Goal: Task Accomplishment & Management: Complete application form

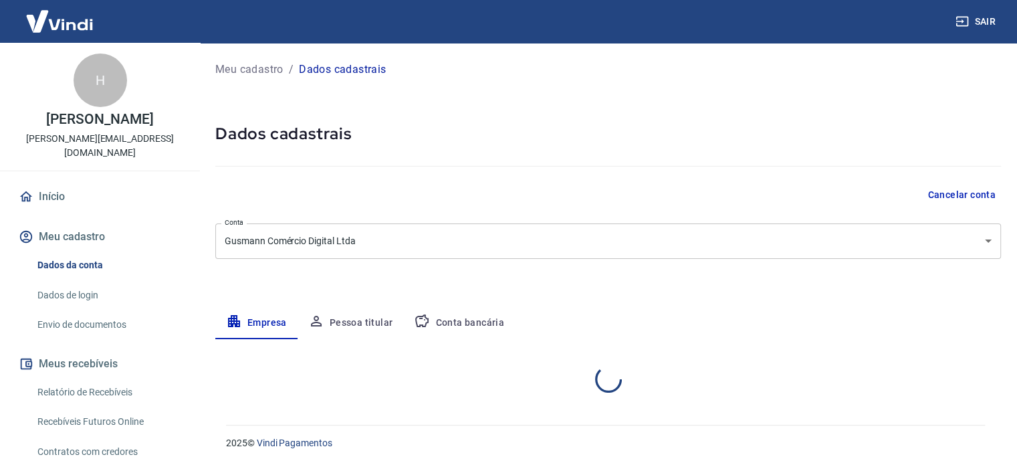
select select "PR"
select select "business"
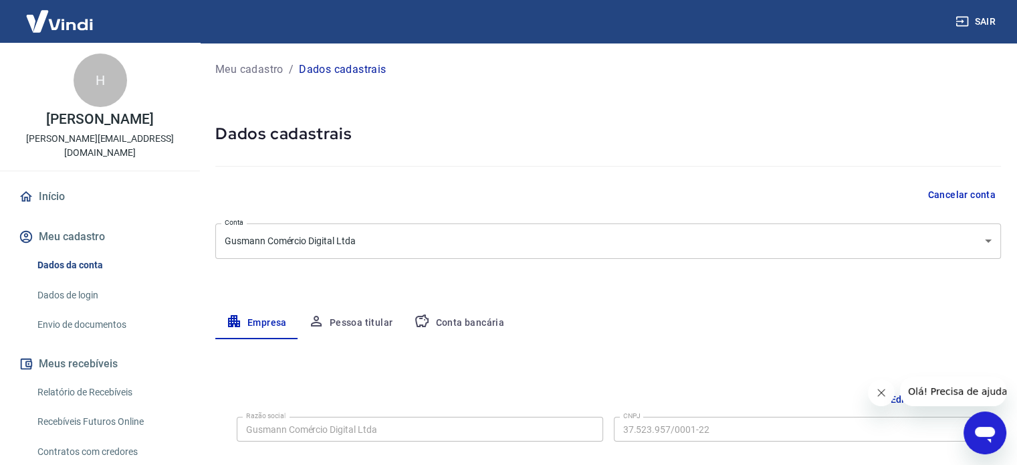
click at [360, 320] on button "Pessoa titular" at bounding box center [350, 323] width 106 height 32
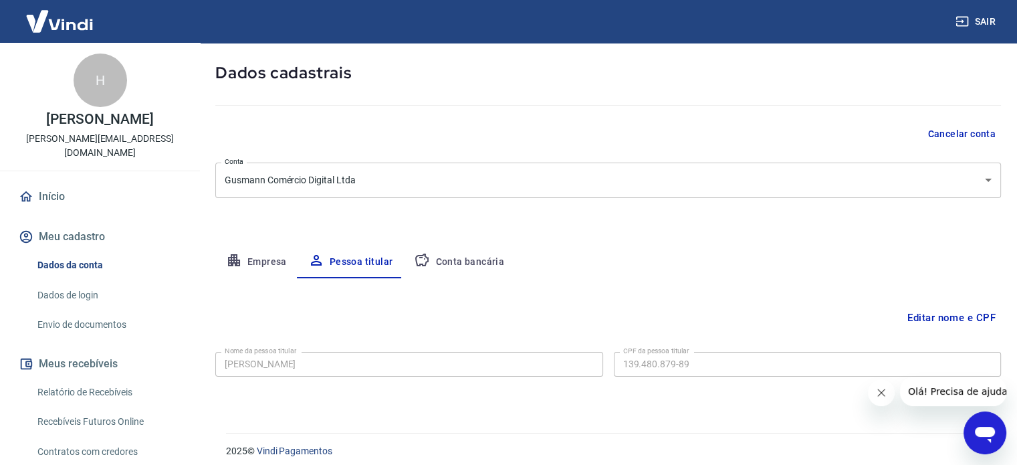
scroll to position [70, 0]
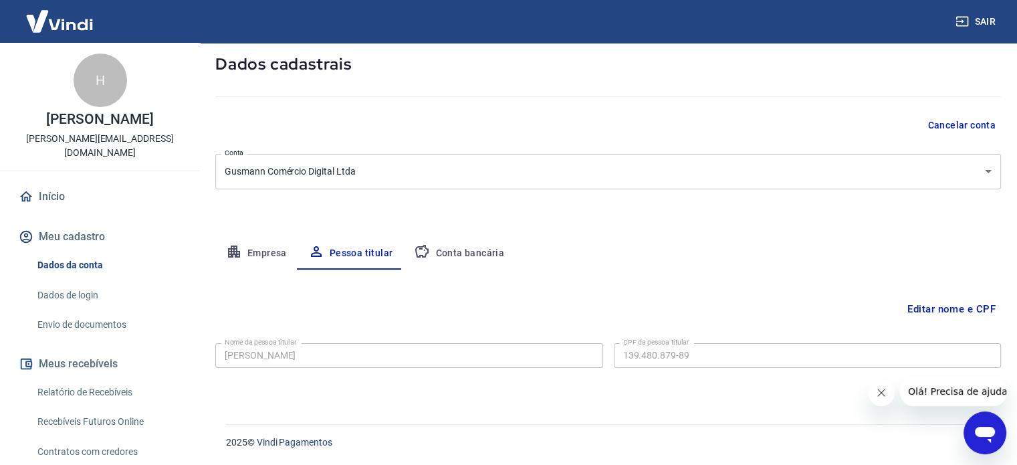
click at [481, 248] on button "Conta bancária" at bounding box center [459, 253] width 112 height 32
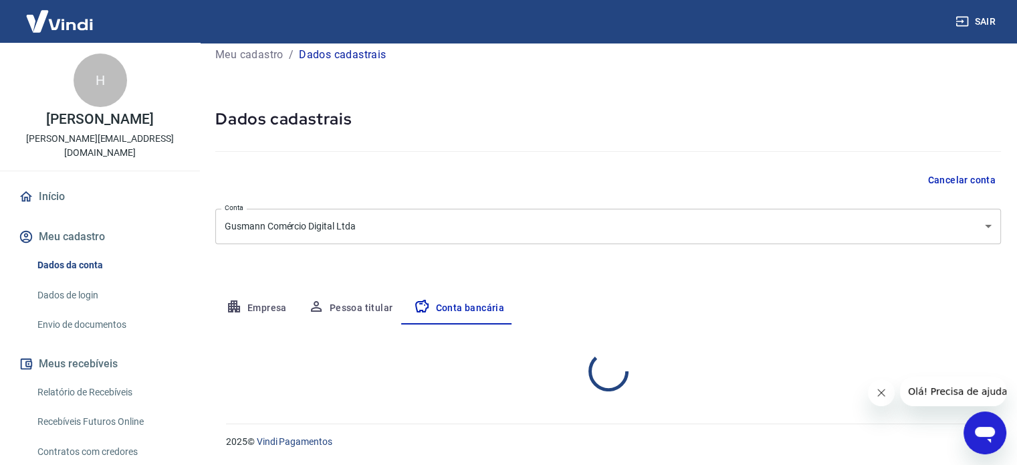
select select "1"
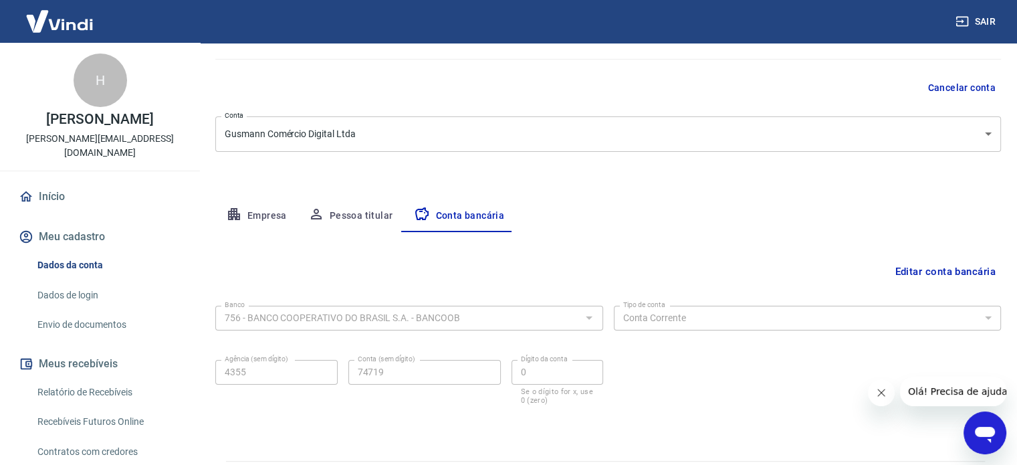
scroll to position [0, 0]
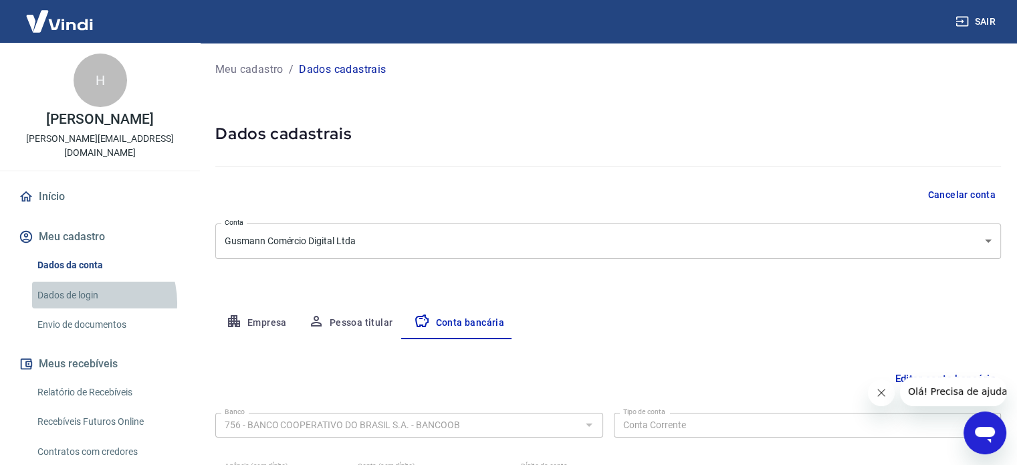
click at [88, 288] on link "Dados de login" at bounding box center [108, 294] width 152 height 27
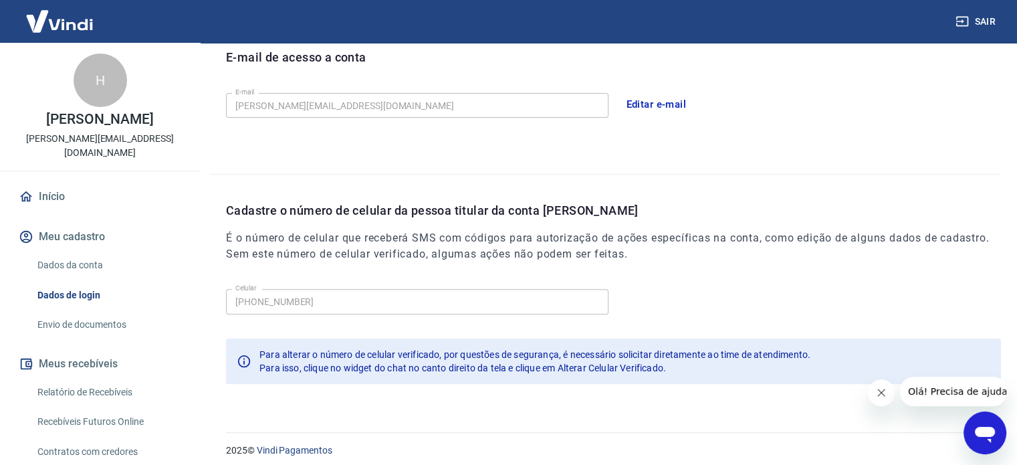
scroll to position [390, 0]
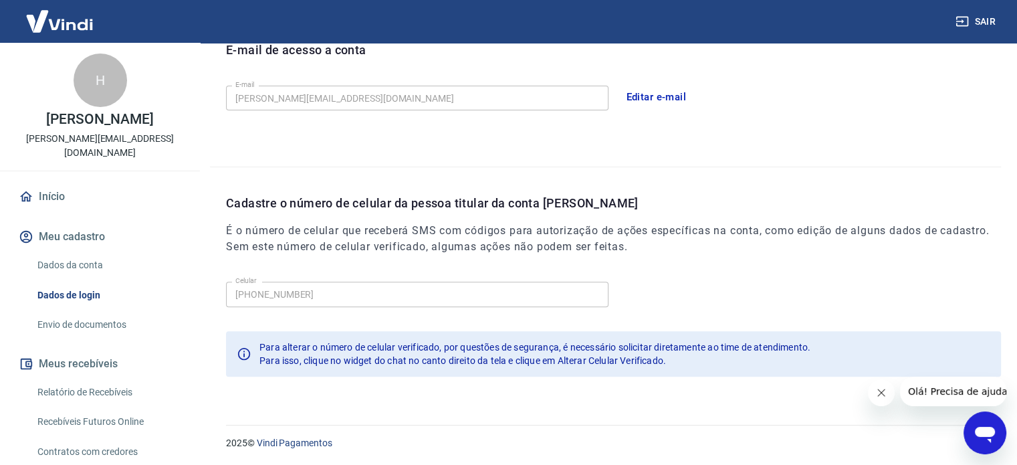
click at [96, 318] on link "Envio de documentos" at bounding box center [108, 324] width 152 height 27
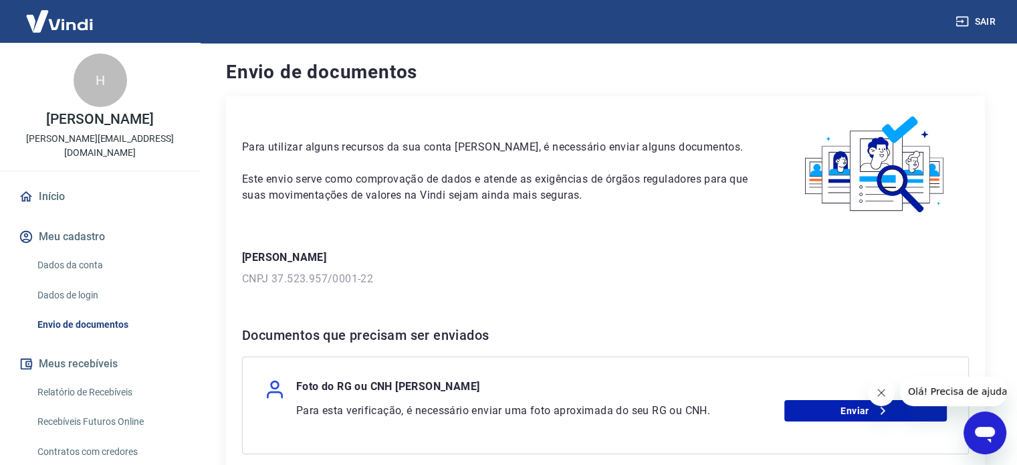
click at [49, 182] on link "Início" at bounding box center [100, 196] width 168 height 29
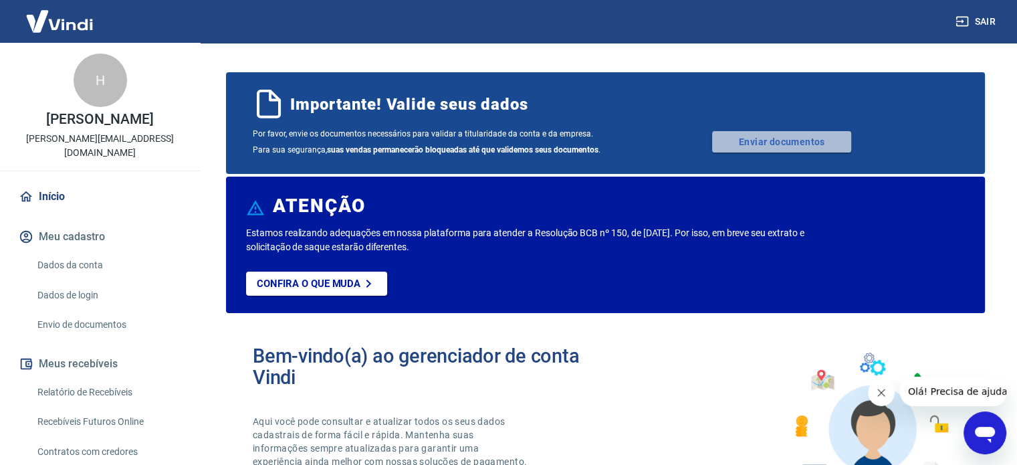
click at [785, 141] on link "Enviar documentos" at bounding box center [781, 141] width 139 height 21
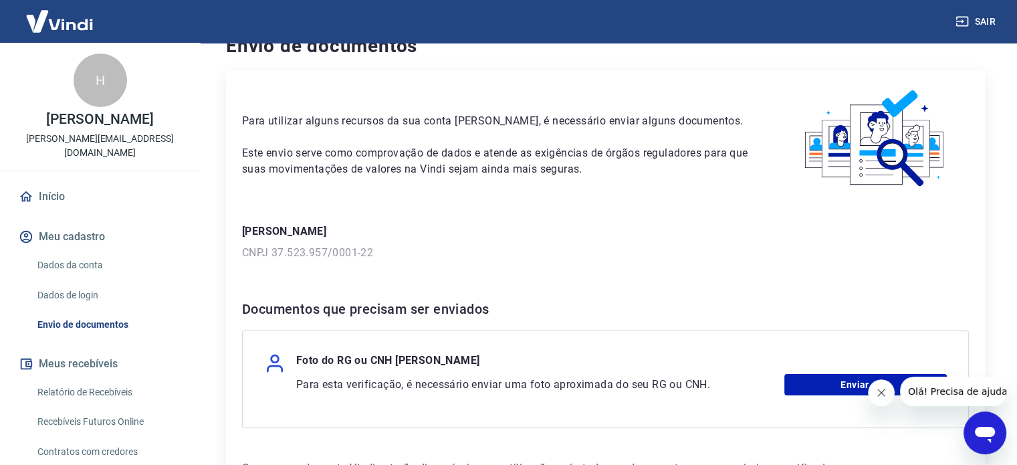
scroll to position [126, 0]
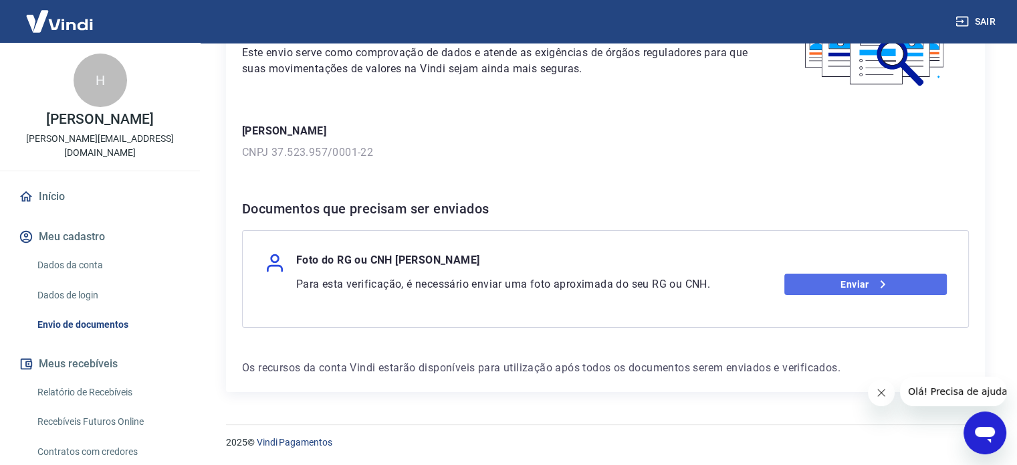
click at [893, 283] on link "Enviar" at bounding box center [865, 283] width 162 height 21
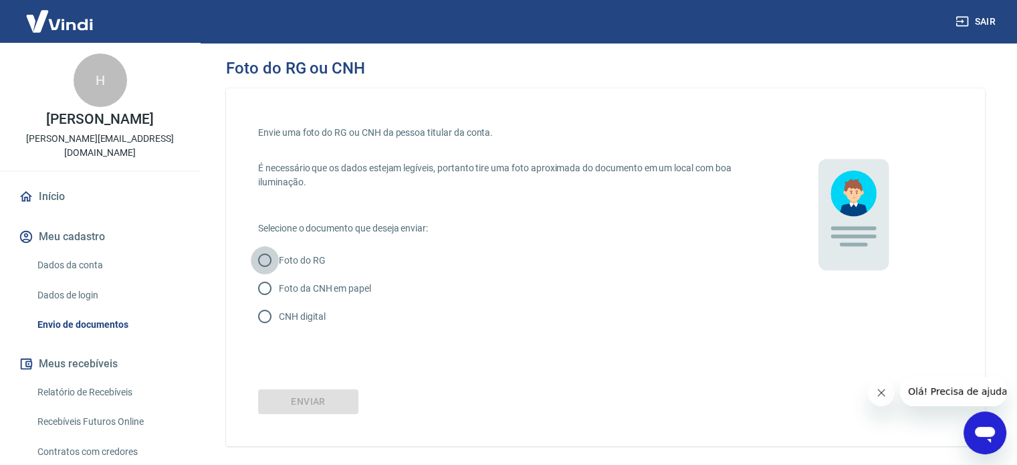
click at [269, 263] on input "Foto do RG" at bounding box center [265, 260] width 28 height 28
radio input "true"
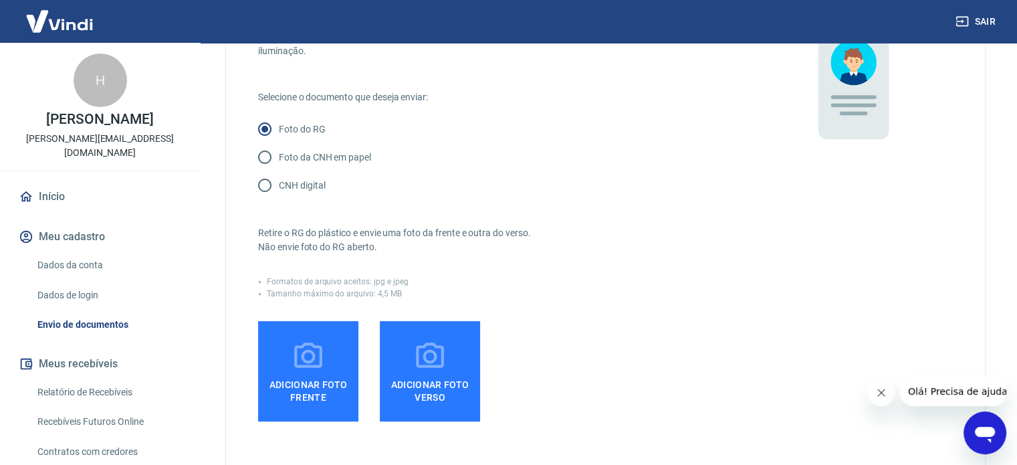
scroll to position [134, 0]
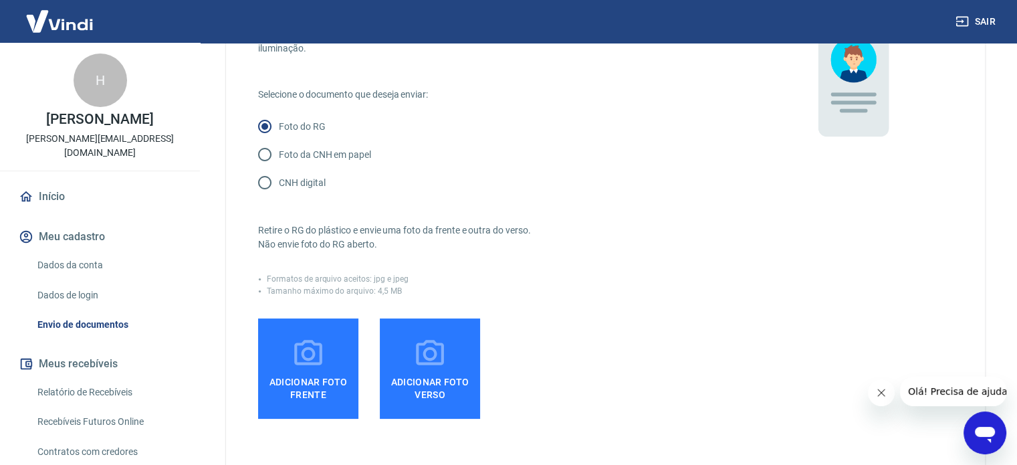
click at [311, 351] on icon at bounding box center [307, 353] width 33 height 33
click at [0, 0] on input "Adicionar foto frente" at bounding box center [0, 0] width 0 height 0
click at [291, 356] on label "Adicionar foto frente" at bounding box center [308, 368] width 100 height 100
click at [0, 0] on input "Adicionar foto frente" at bounding box center [0, 0] width 0 height 0
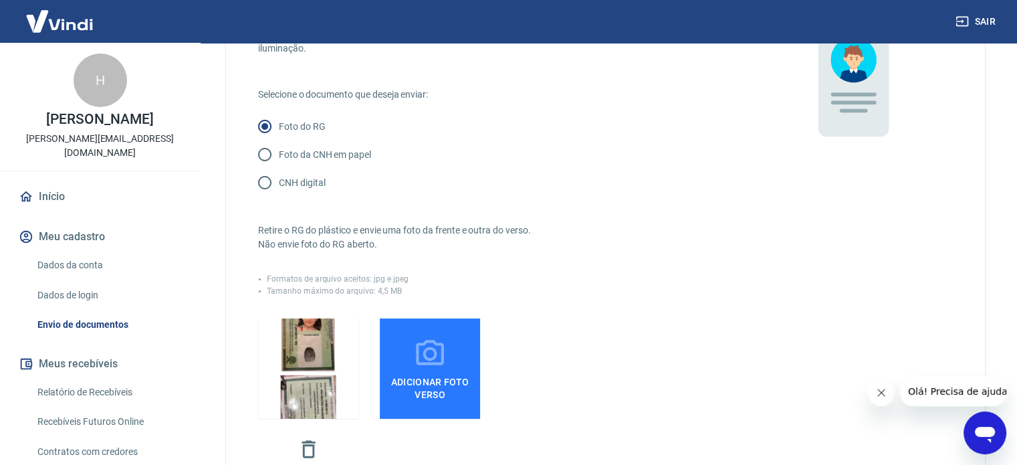
click at [412, 373] on span "Adicionar foto verso" at bounding box center [430, 385] width 90 height 30
click at [0, 0] on input "Adicionar foto verso" at bounding box center [0, 0] width 0 height 0
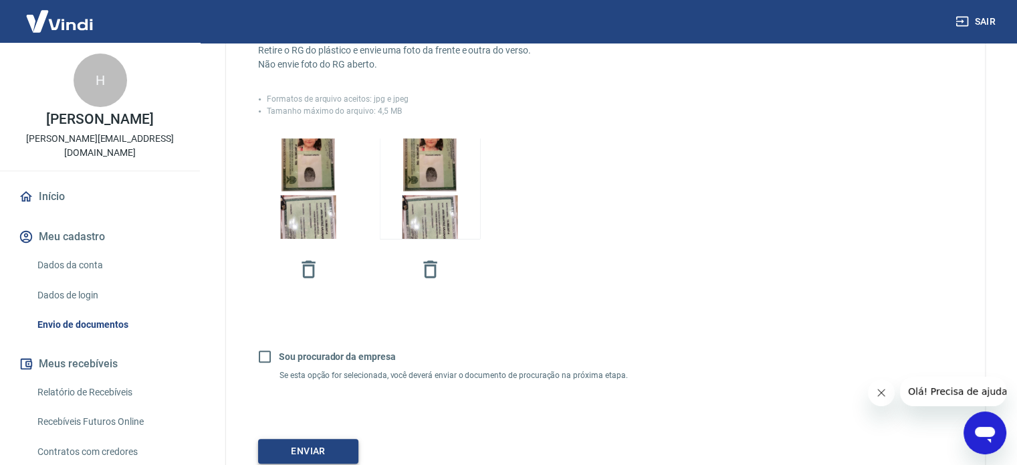
scroll to position [417, 0]
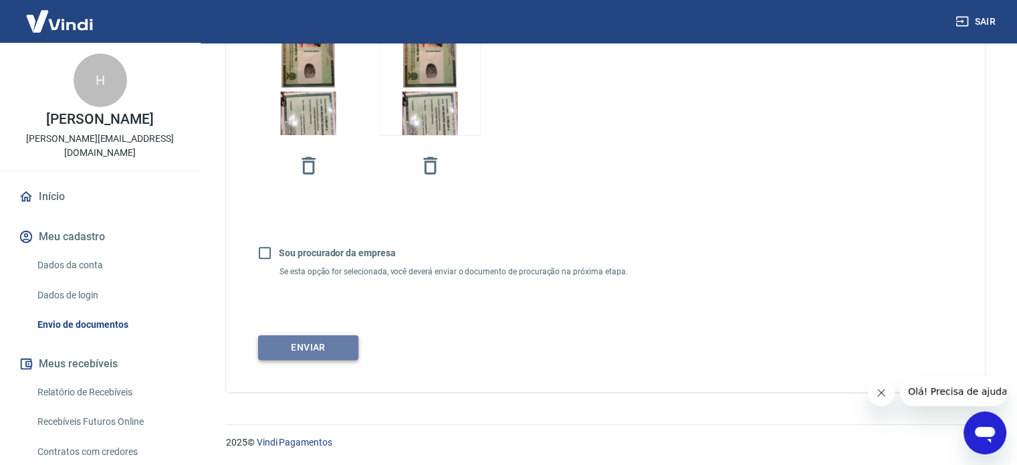
click at [331, 352] on button "Enviar" at bounding box center [308, 347] width 100 height 25
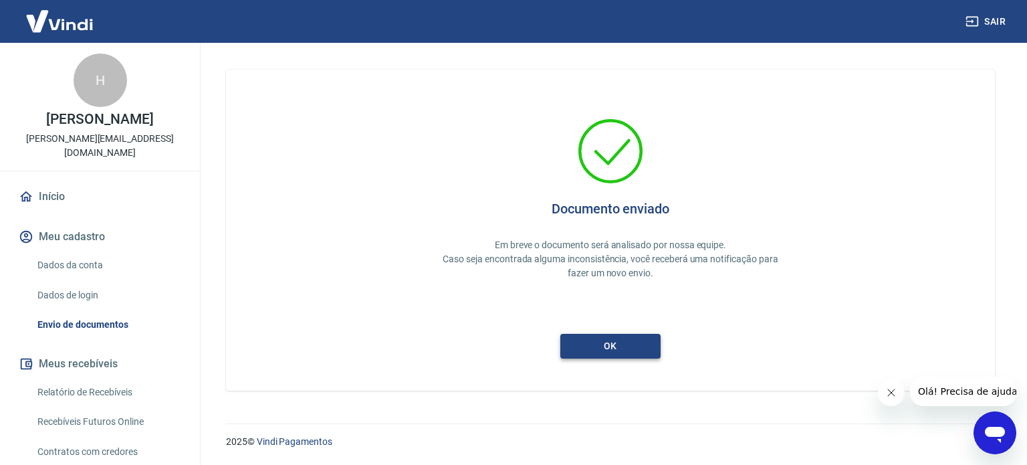
click at [613, 342] on button "ok" at bounding box center [610, 346] width 100 height 25
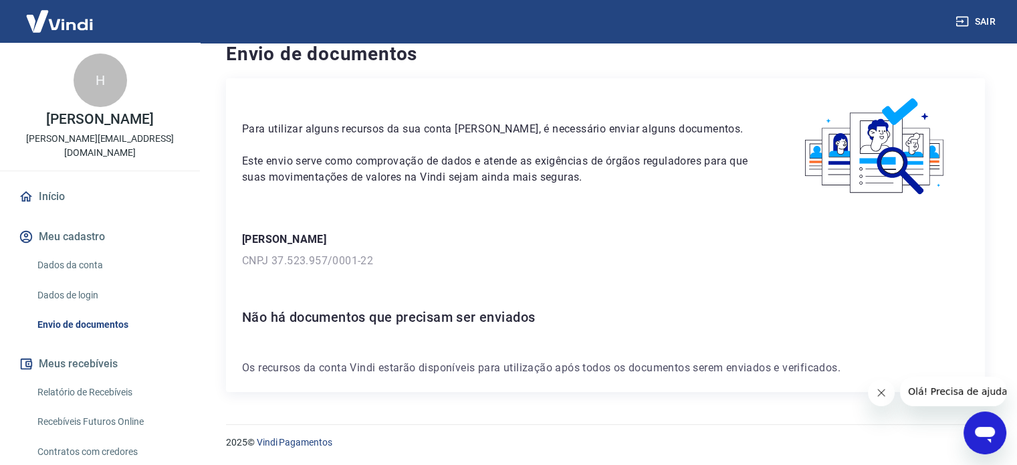
scroll to position [19, 0]
click at [886, 394] on icon "Fechar mensagem da empresa" at bounding box center [881, 392] width 11 height 11
click at [982, 428] on icon "Abrir janela de mensagens" at bounding box center [985, 434] width 20 height 16
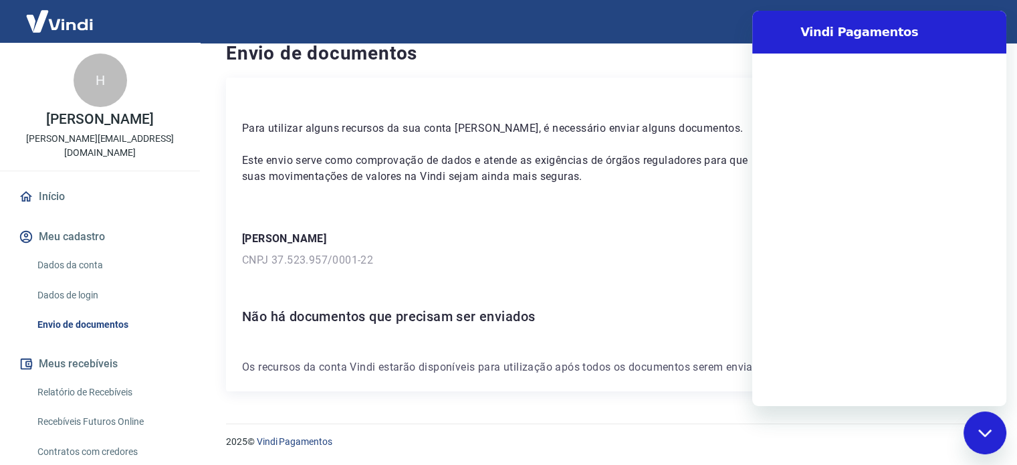
scroll to position [0, 0]
click at [982, 438] on div "Fechar janela de mensagens" at bounding box center [985, 432] width 40 height 40
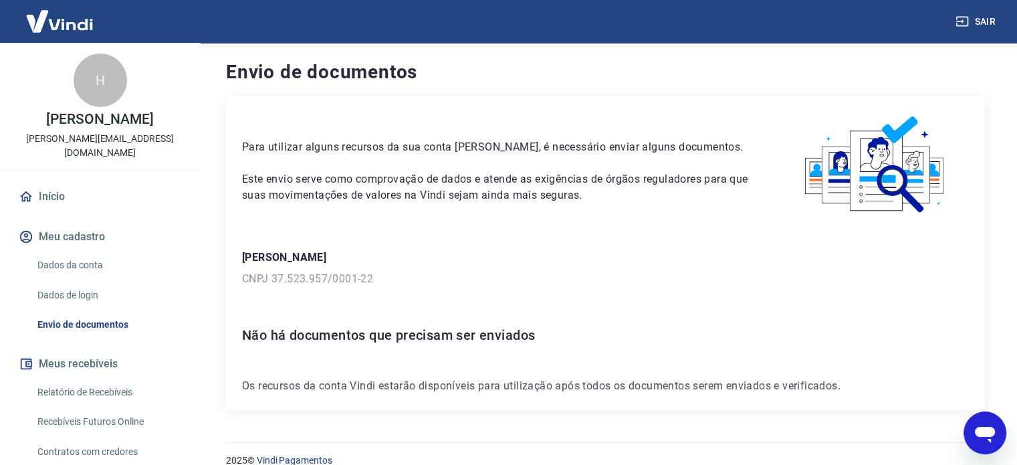
type textarea "x"
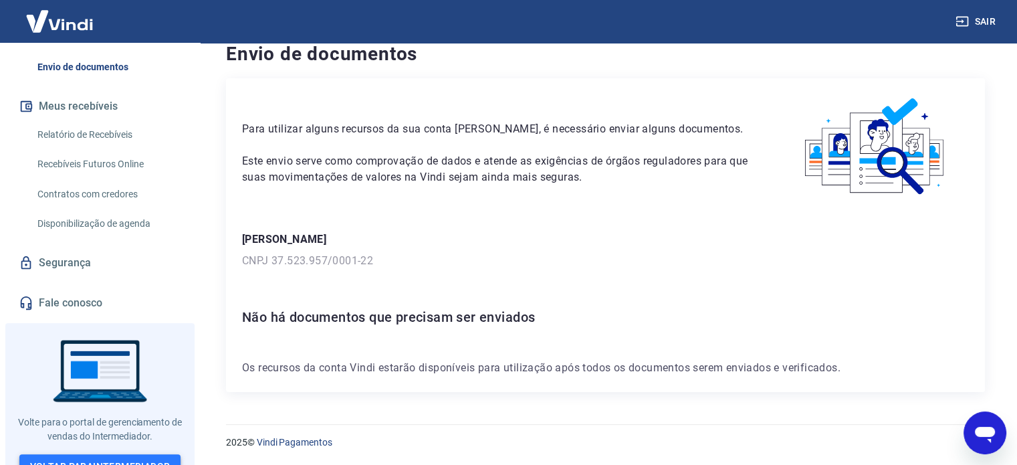
scroll to position [19, 0]
click at [91, 454] on link "Voltar para Intermediador" at bounding box center [100, 466] width 162 height 25
